Goal: Task Accomplishment & Management: Use online tool/utility

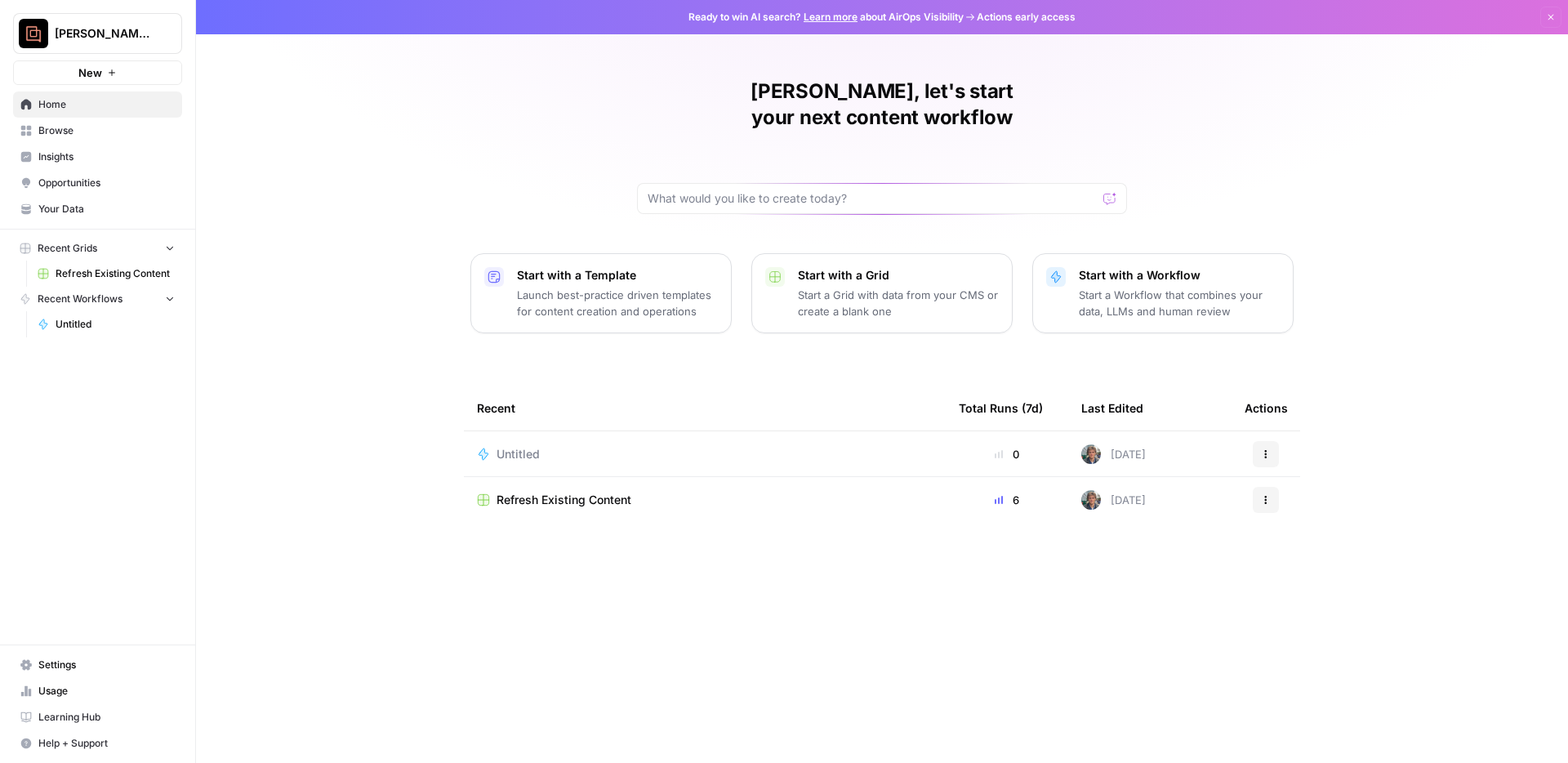
click at [82, 205] on span "Your Data" at bounding box center [106, 209] width 136 height 14
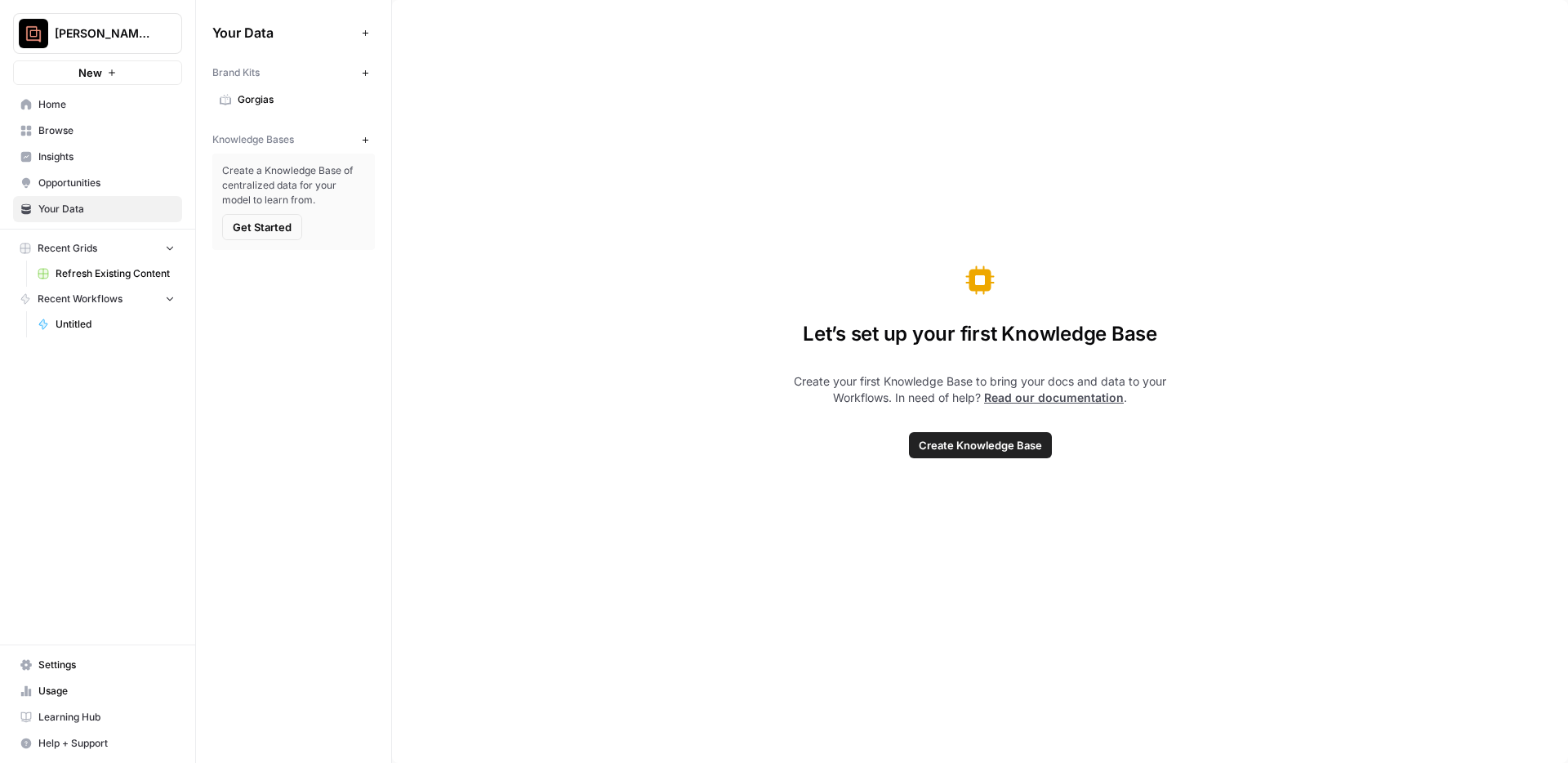
click at [366, 139] on icon "button" at bounding box center [365, 140] width 9 height 9
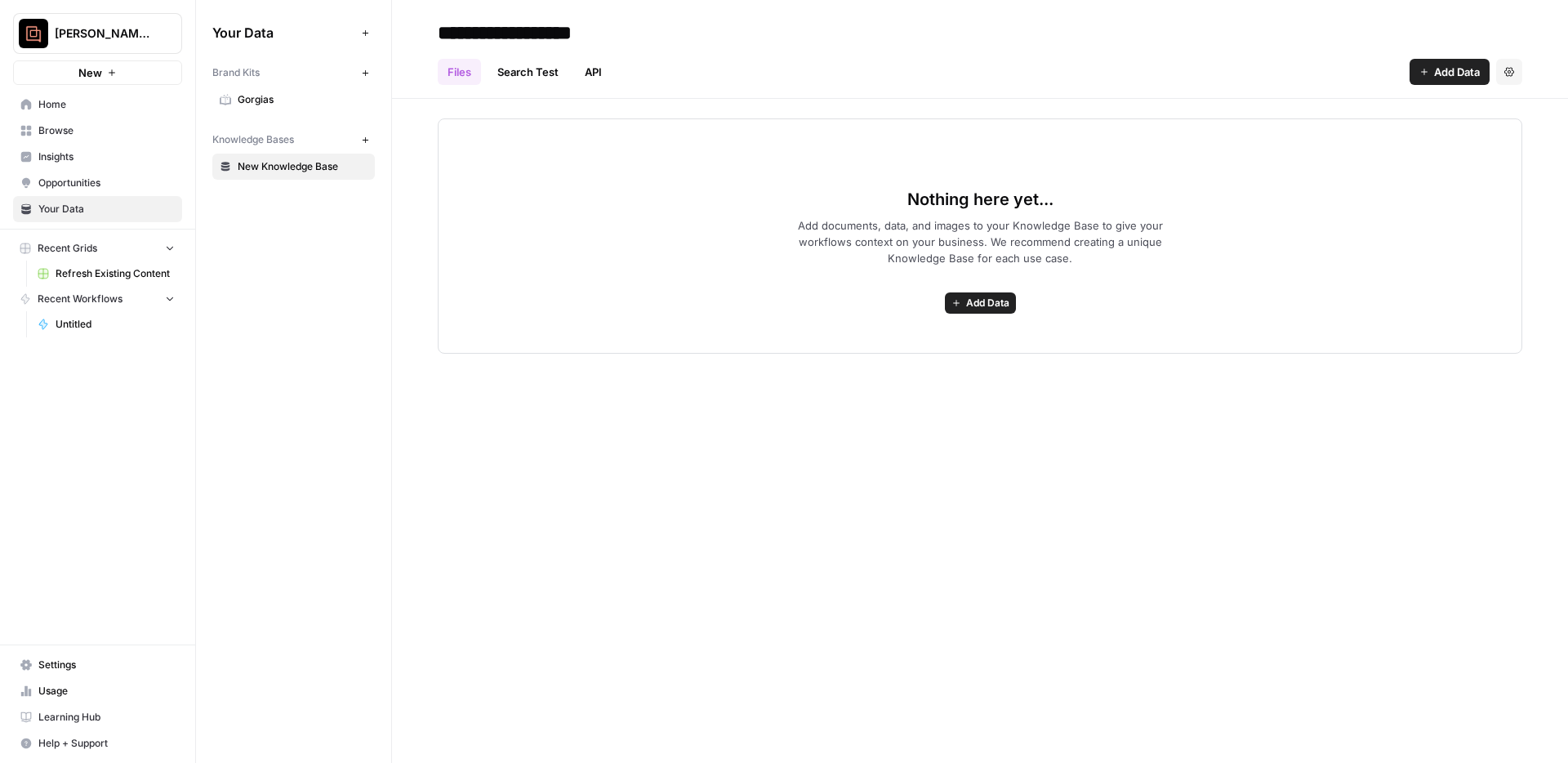
click at [289, 165] on span "New Knowledge Base" at bounding box center [302, 166] width 130 height 14
click at [361, 144] on button "New" at bounding box center [364, 140] width 20 height 20
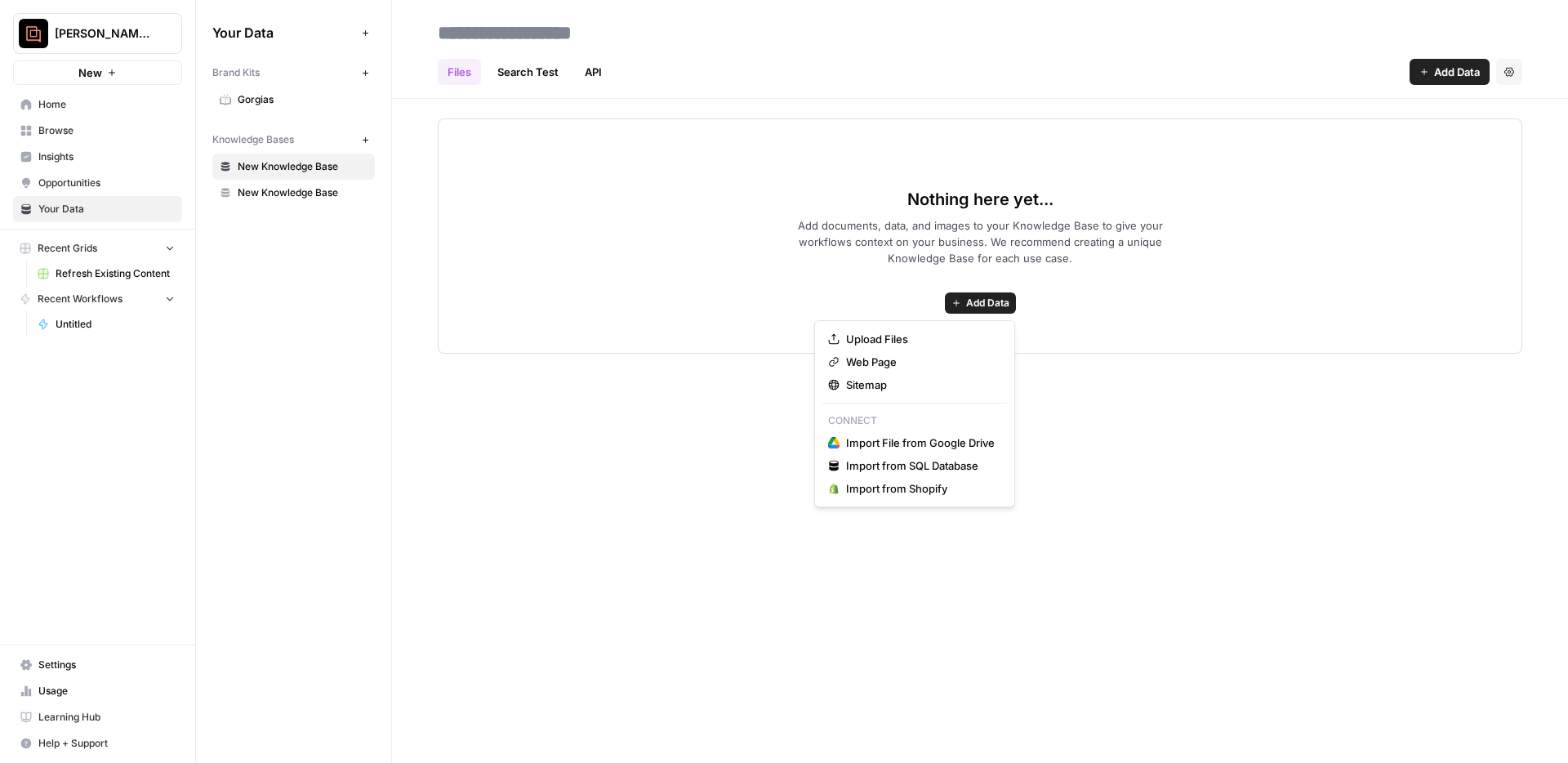
click at [976, 307] on span "Add Data" at bounding box center [987, 302] width 43 height 14
click at [894, 393] on span "Sitemap" at bounding box center [920, 384] width 149 height 16
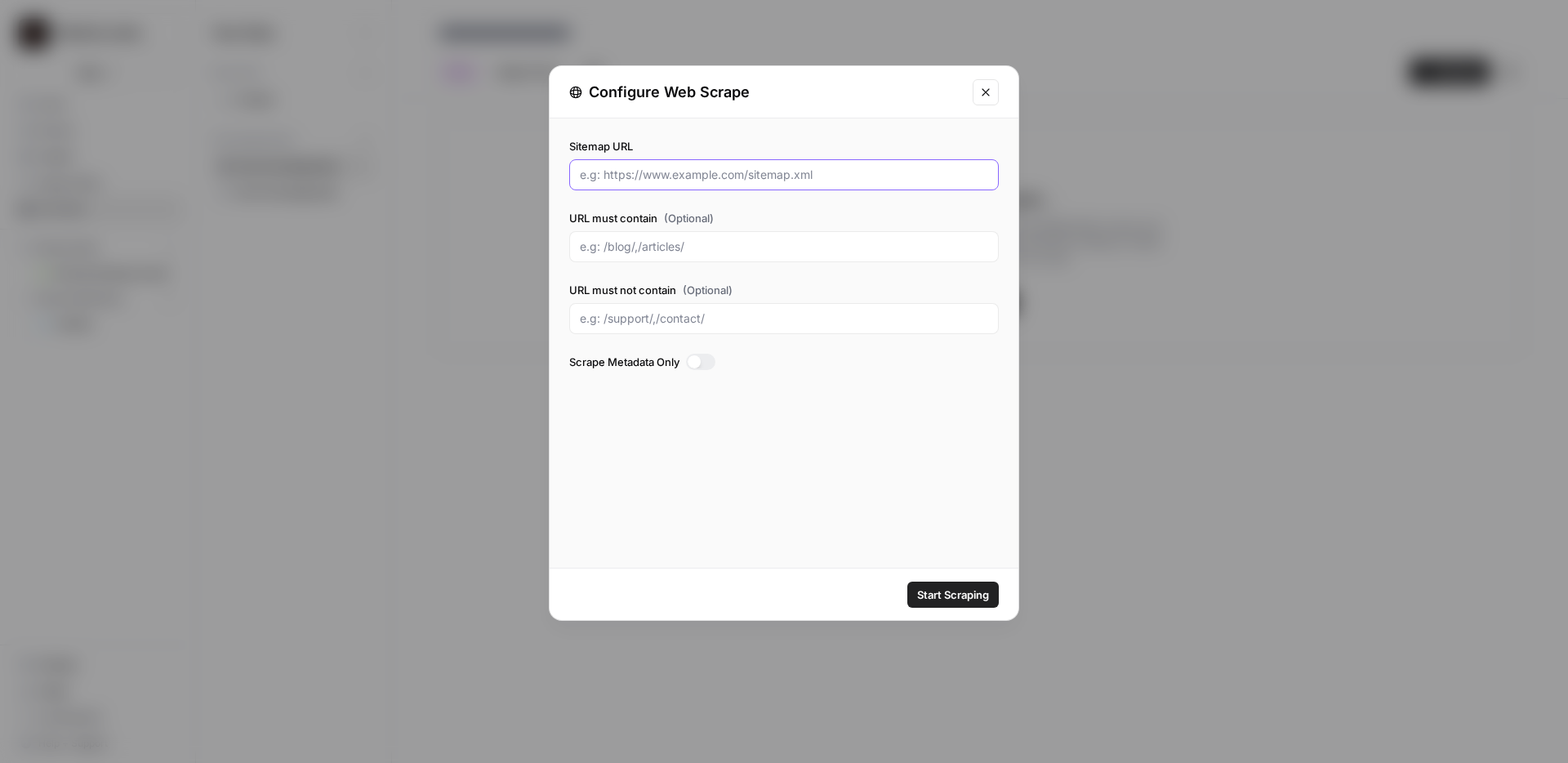
click at [737, 182] on input "Sitemap URL" at bounding box center [784, 175] width 409 height 16
click at [690, 367] on label "Scrape Metadata Only" at bounding box center [784, 361] width 430 height 16
click at [695, 364] on div at bounding box center [694, 361] width 13 height 13
click at [699, 364] on div at bounding box center [701, 361] width 30 height 16
click at [787, 176] on input "Sitemap URL" at bounding box center [784, 175] width 409 height 16
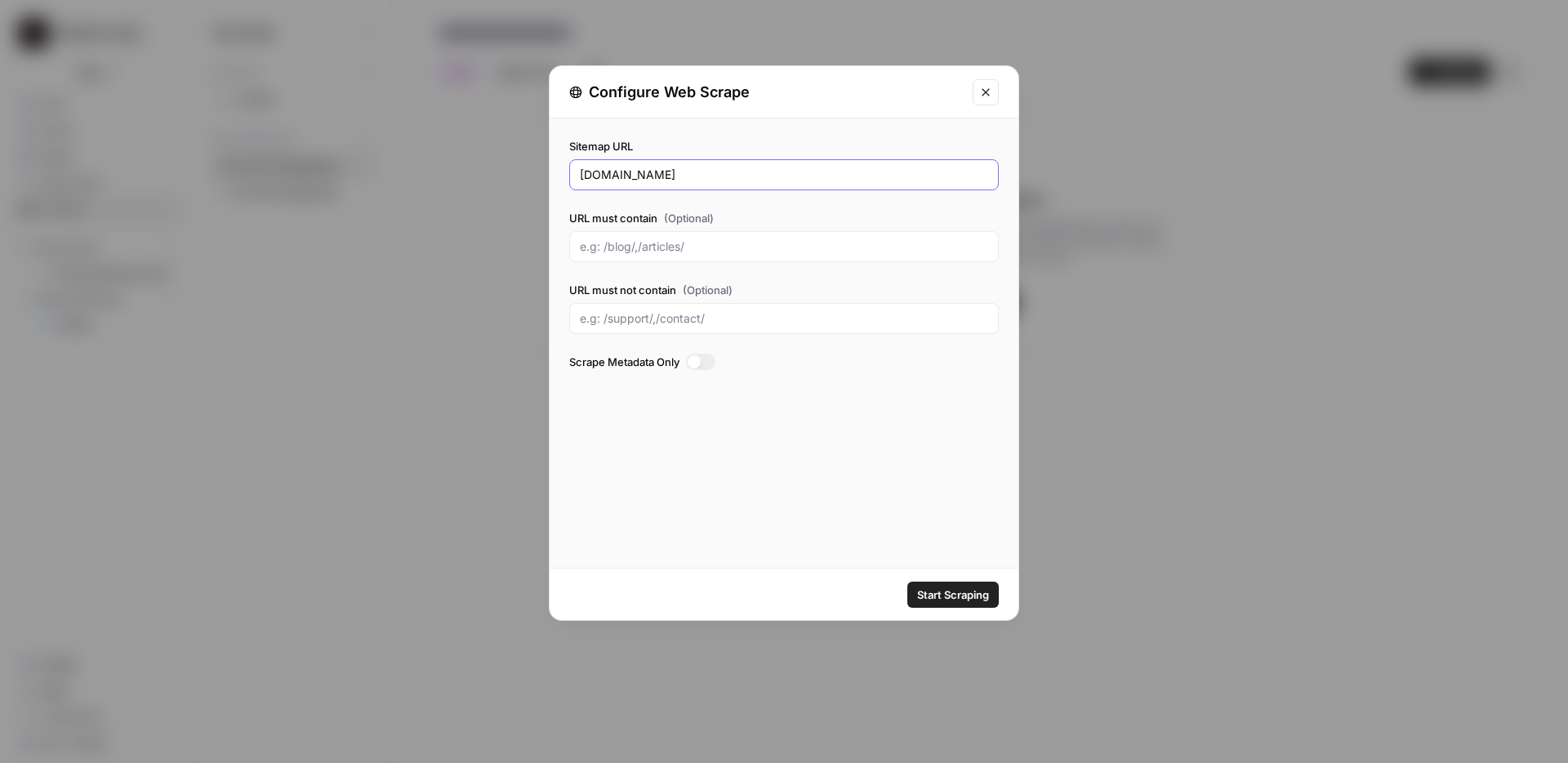
type input "[DOMAIN_NAME]"
click at [947, 595] on span "Start Scraping" at bounding box center [953, 594] width 72 height 16
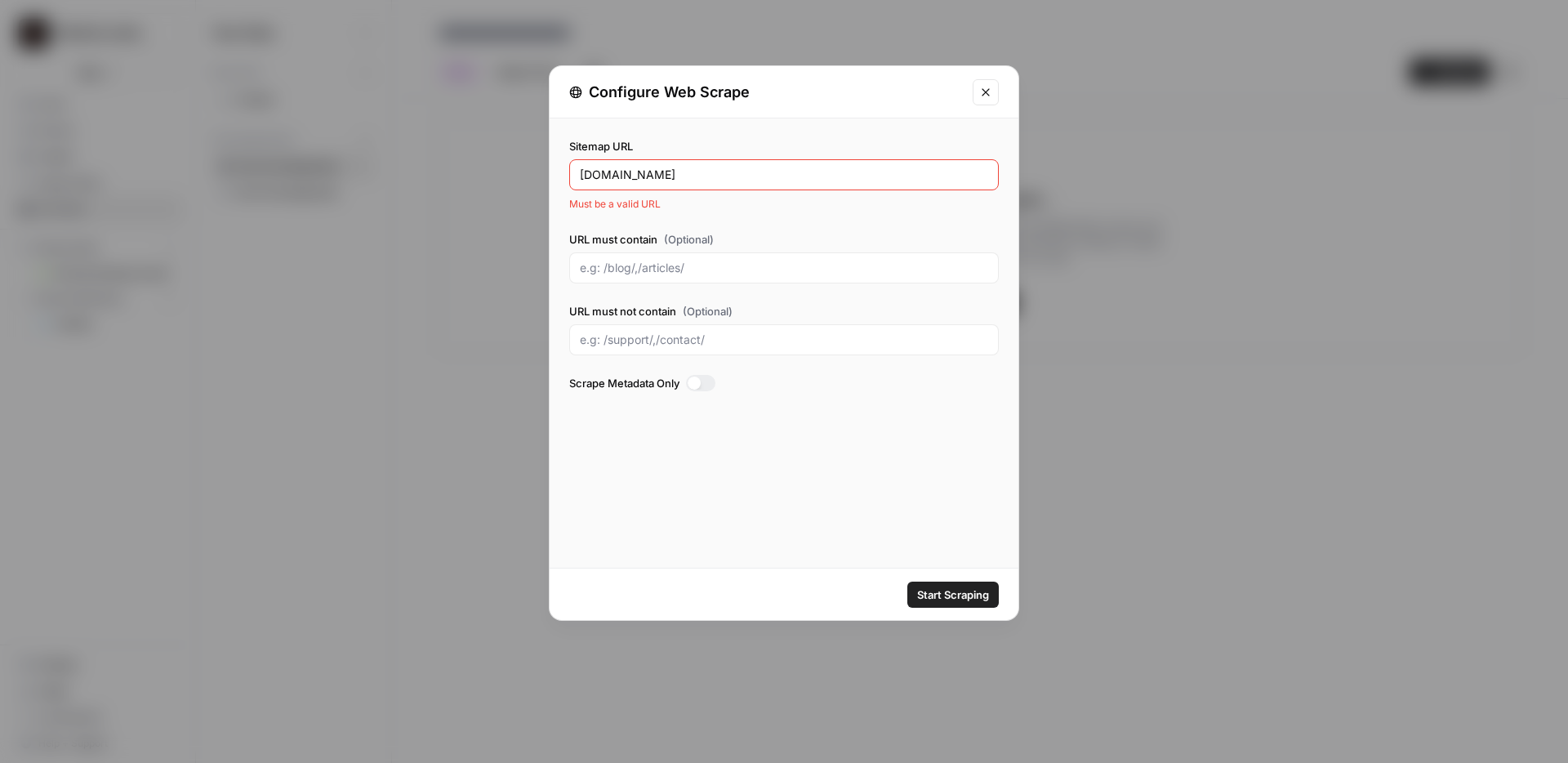
click at [741, 155] on div "Sitemap URL [DOMAIN_NAME] Must be a valid URL" at bounding box center [784, 175] width 430 height 73
click at [740, 184] on div "[DOMAIN_NAME]" at bounding box center [784, 175] width 430 height 31
paste input "[URL][DOMAIN_NAME]"
click at [920, 594] on span "Start Scraping" at bounding box center [953, 594] width 72 height 16
click at [609, 177] on input "[URL][DOMAIN_NAME]" at bounding box center [784, 175] width 409 height 16
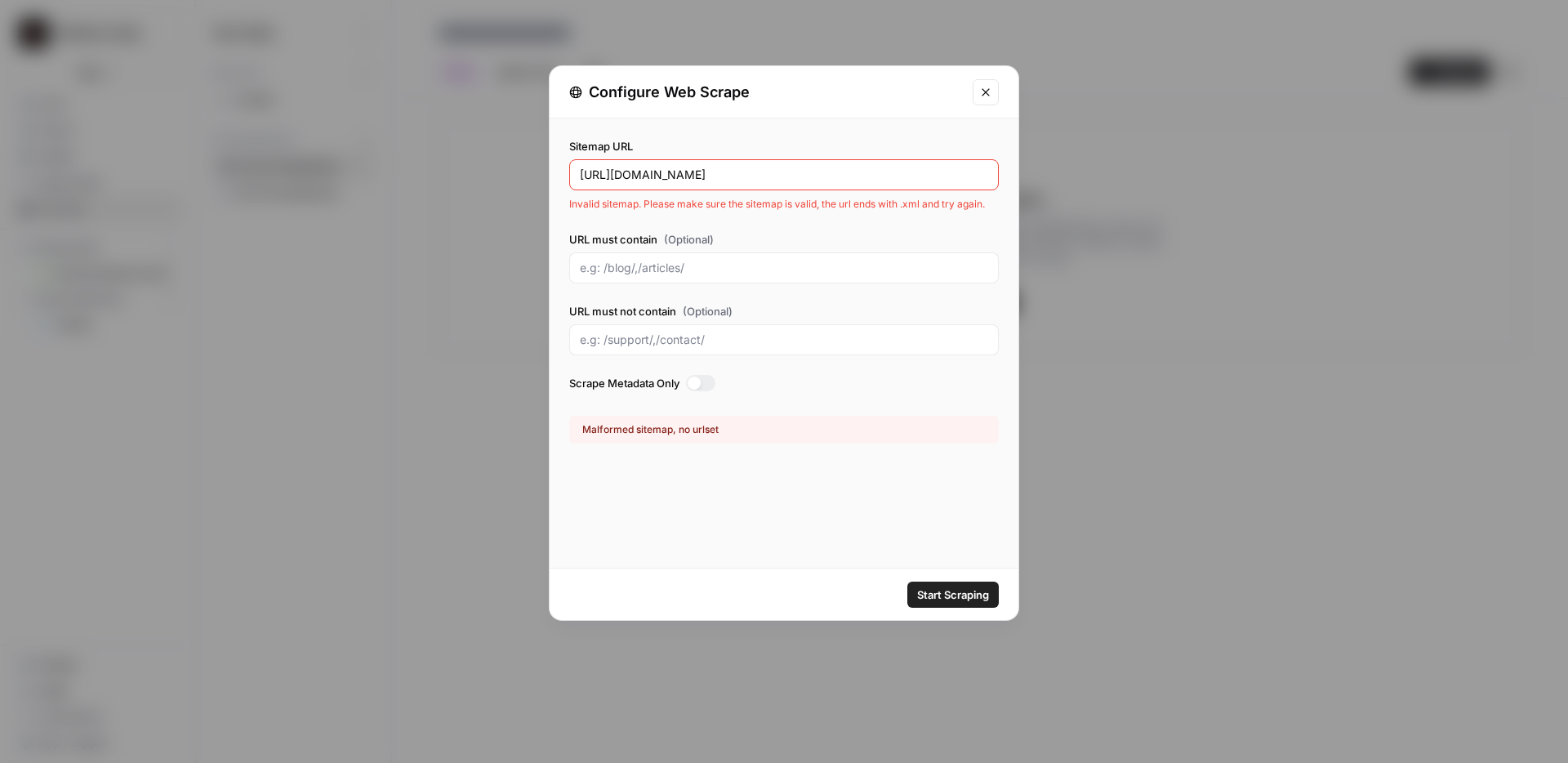
click at [609, 177] on input "[URL][DOMAIN_NAME]" at bounding box center [784, 175] width 409 height 16
click at [586, 144] on label "Sitemap URL" at bounding box center [784, 146] width 430 height 16
click at [586, 167] on input "[URL][DOMAIN_NAME]" at bounding box center [784, 175] width 409 height 16
click at [586, 144] on label "Sitemap URL" at bounding box center [784, 146] width 430 height 16
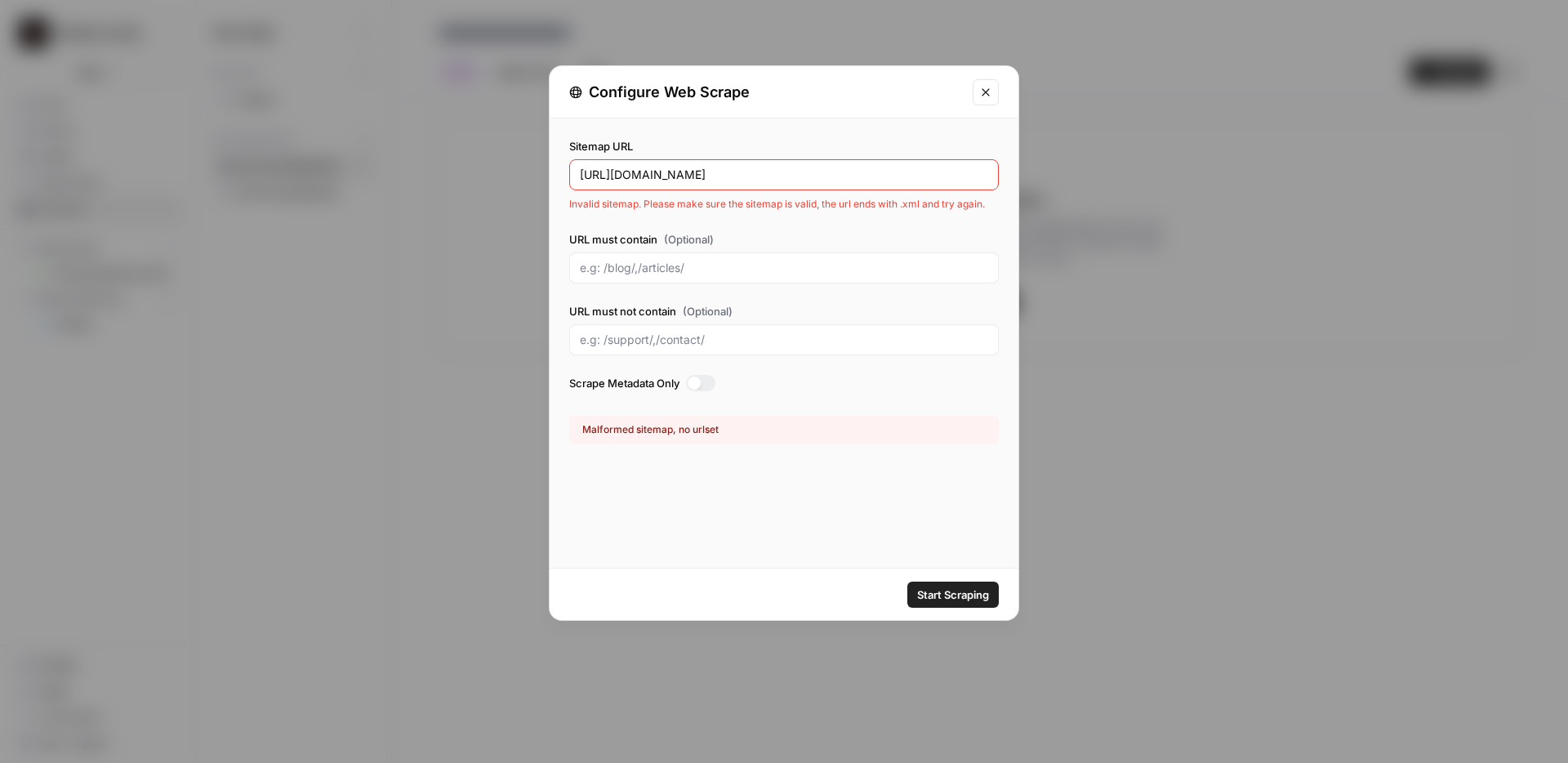
click at [586, 167] on input "[URL][DOMAIN_NAME]" at bounding box center [784, 175] width 409 height 16
click at [586, 144] on label "Sitemap URL" at bounding box center [784, 146] width 430 height 16
click at [586, 167] on input "[URL][DOMAIN_NAME]" at bounding box center [784, 175] width 409 height 16
click at [655, 183] on div "[URL][DOMAIN_NAME]" at bounding box center [784, 175] width 430 height 31
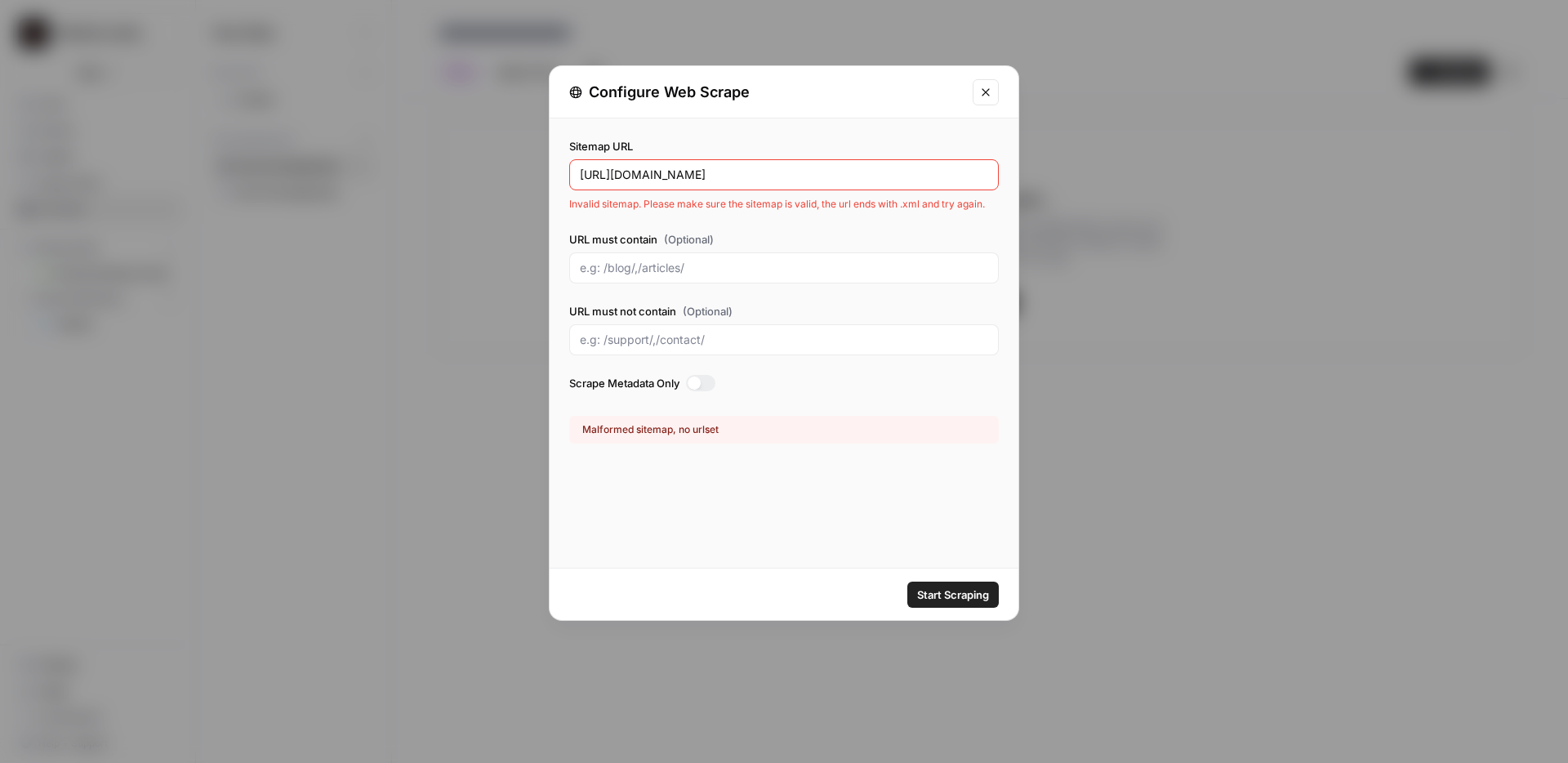
click at [655, 183] on div "[URL][DOMAIN_NAME]" at bounding box center [784, 175] width 430 height 31
paste input "sitemap.xml"
type input "[URL][DOMAIN_NAME]"
click at [956, 598] on span "Start Scraping" at bounding box center [953, 594] width 72 height 16
